Goal: Information Seeking & Learning: Understand process/instructions

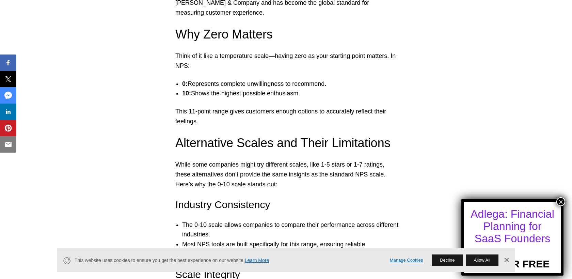
scroll to position [1700, 0]
click at [506, 258] on link "Dismiss Banner" at bounding box center [506, 260] width 10 height 10
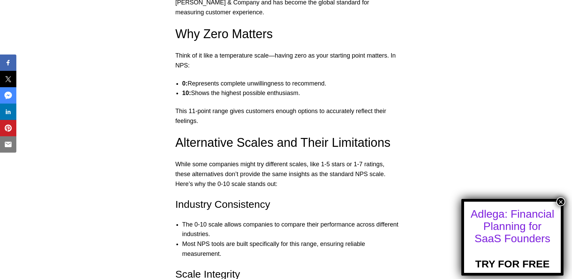
click at [560, 202] on button "×" at bounding box center [560, 201] width 9 height 9
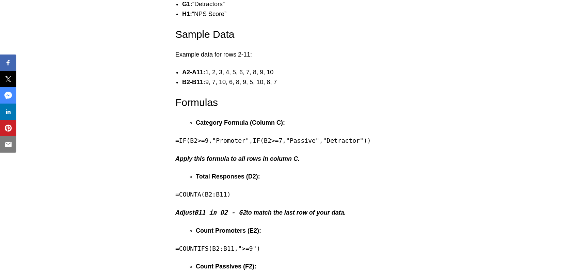
scroll to position [2244, 0]
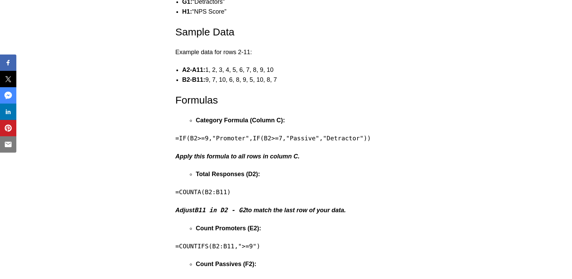
click at [231, 193] on pre "=COUNTA(B2:B11)" at bounding box center [285, 192] width 221 height 10
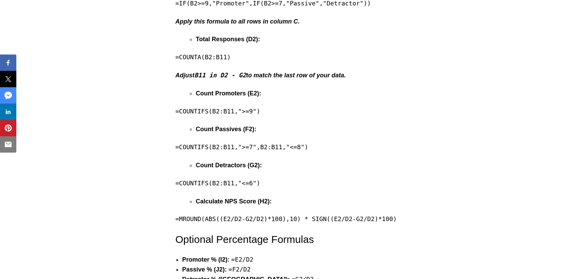
scroll to position [2379, 0]
drag, startPoint x: 268, startPoint y: 112, endPoint x: 174, endPoint y: 111, distance: 94.6
copy pre "=COUNTIFS(B2:B11,">=9")"
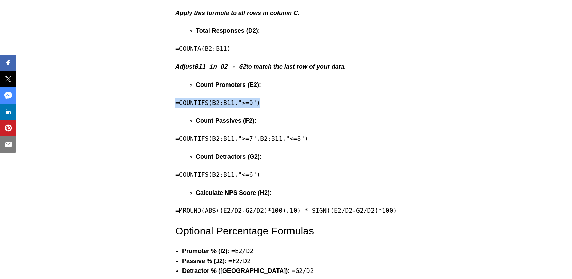
scroll to position [2387, 0]
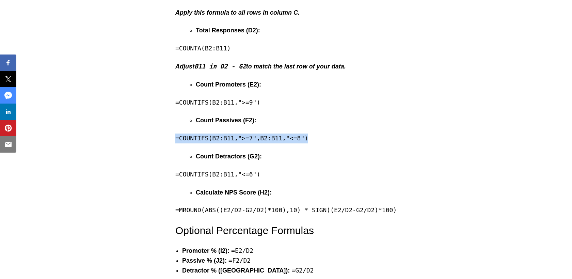
drag, startPoint x: 314, startPoint y: 139, endPoint x: 174, endPoint y: 137, distance: 139.8
copy pre "=COUNTIFS(B2:B11,">=7",B2:B11,"<=8")"
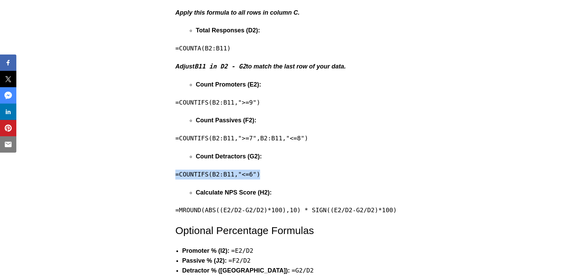
drag, startPoint x: 261, startPoint y: 174, endPoint x: 173, endPoint y: 174, distance: 88.1
copy pre "=COUNTIFS(B2:B11,"<=6")"
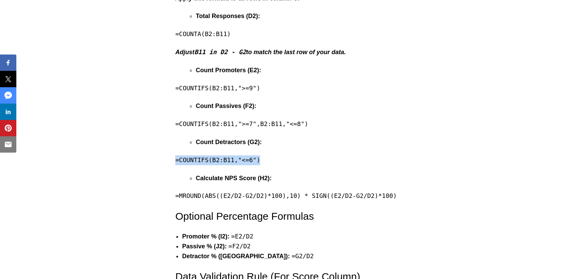
scroll to position [2408, 0]
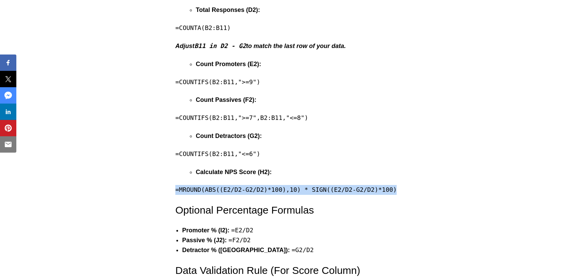
drag, startPoint x: 402, startPoint y: 191, endPoint x: 173, endPoint y: 184, distance: 229.4
copy pre "=MROUND(ABS((E2/D2-G2/D2)*100),10) * SIGN((E2/D2-G2/D2)*100)"
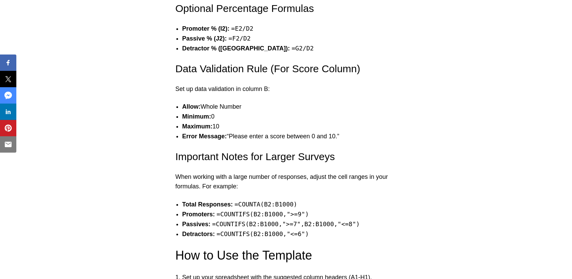
scroll to position [2610, 0]
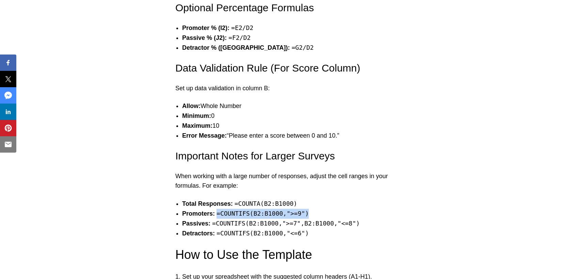
drag, startPoint x: 312, startPoint y: 214, endPoint x: 217, endPoint y: 212, distance: 94.6
click at [217, 212] on li "Promoters: =COUNTIFS(B2:B1000,">=9")" at bounding box center [292, 214] width 221 height 10
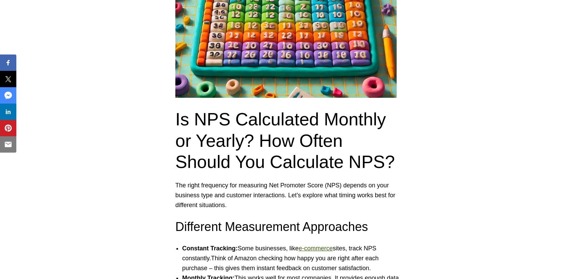
scroll to position [3175, 0]
